Goal: Task Accomplishment & Management: Use online tool/utility

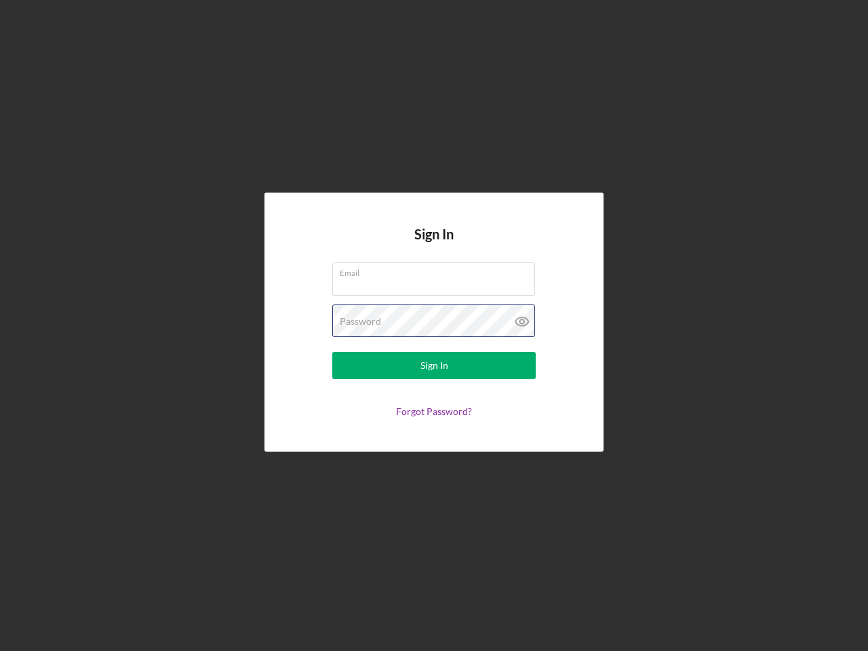
click at [434, 325] on div "Password" at bounding box center [433, 321] width 203 height 34
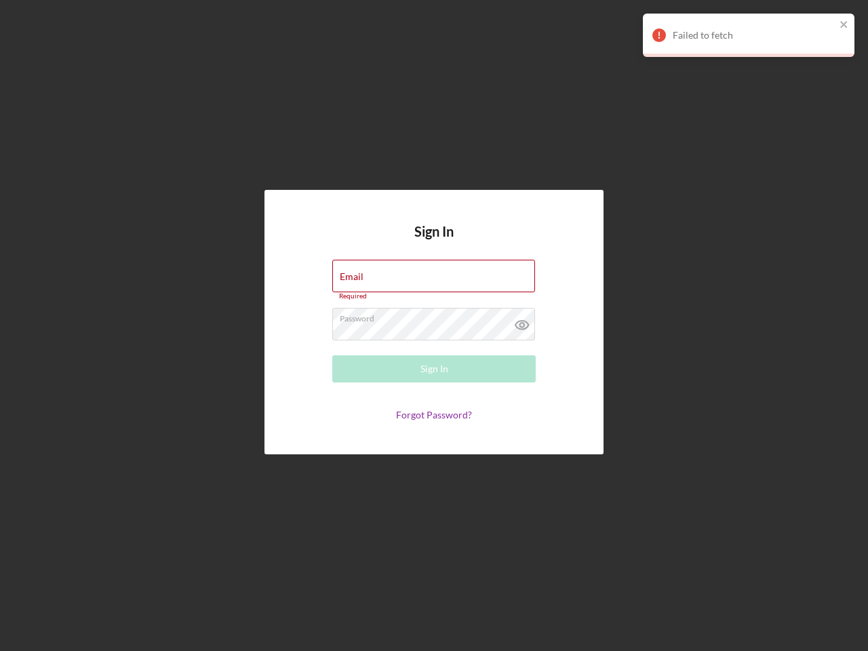
click at [522, 321] on icon at bounding box center [522, 325] width 34 height 34
